Goal: Information Seeking & Learning: Learn about a topic

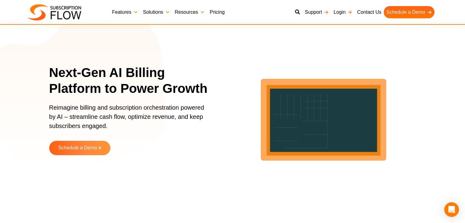
click at [190, 13] on link "Resources" at bounding box center [189, 12] width 35 height 12
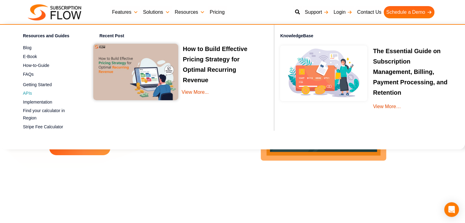
click at [30, 93] on span "APIs" at bounding box center [27, 93] width 9 height 6
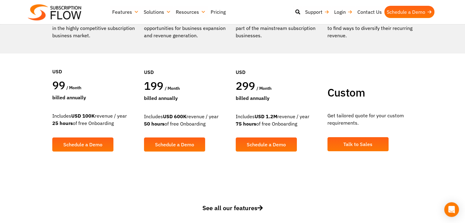
scroll to position [31, 0]
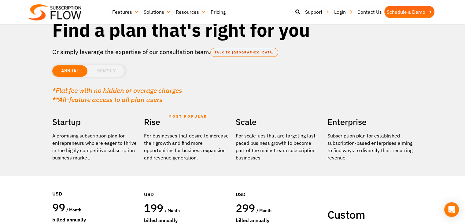
click at [114, 70] on li "MONTHLY" at bounding box center [105, 70] width 37 height 11
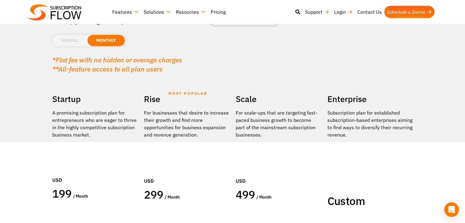
scroll to position [122, 0]
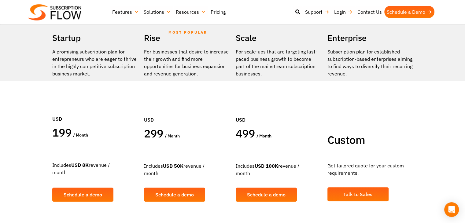
drag, startPoint x: 77, startPoint y: 145, endPoint x: 0, endPoint y: 158, distance: 78.5
click at [0, 158] on section "Find a plan that's right for you Or simply leverage the expertise of our consul…" at bounding box center [232, 44] width 465 height 333
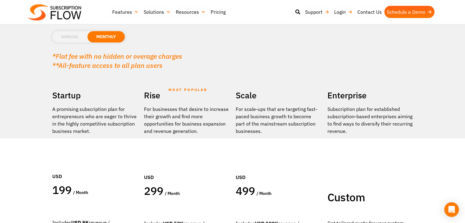
scroll to position [61, 0]
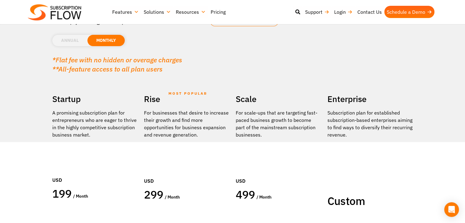
click at [82, 42] on li "ANNUAL" at bounding box center [69, 40] width 35 height 11
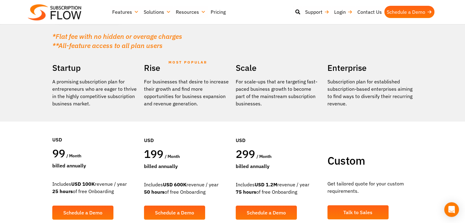
scroll to position [92, 0]
